Goal: Navigation & Orientation: Find specific page/section

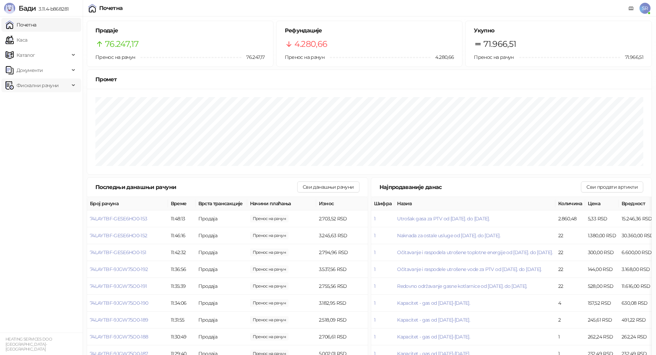
click at [50, 84] on span "Фискални рачуни" at bounding box center [38, 85] width 42 height 14
click at [51, 99] on link "Издати рачуни" at bounding box center [31, 101] width 46 height 14
